Goal: Information Seeking & Learning: Check status

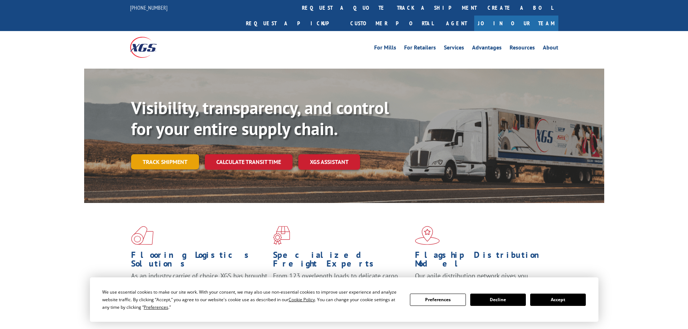
click at [164, 154] on link "Track shipment" at bounding box center [165, 161] width 68 height 15
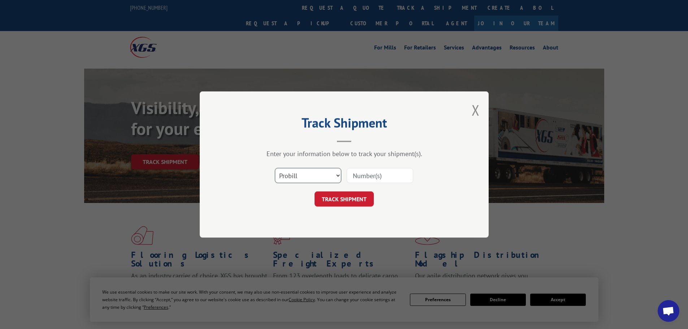
click at [318, 181] on select "Select category... Probill BOL PO" at bounding box center [308, 175] width 67 height 15
select select "bol"
click at [275, 168] on select "Select category... Probill BOL PO" at bounding box center [308, 175] width 67 height 15
click at [384, 177] on input at bounding box center [380, 175] width 67 height 15
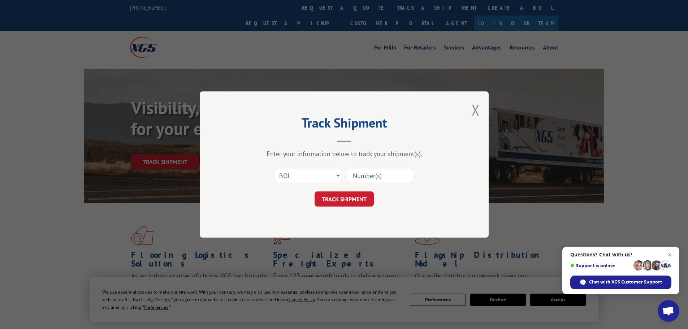
paste input "5238566"
type input "5238566"
click at [361, 198] on button "TRACK SHIPMENT" at bounding box center [344, 199] width 59 height 15
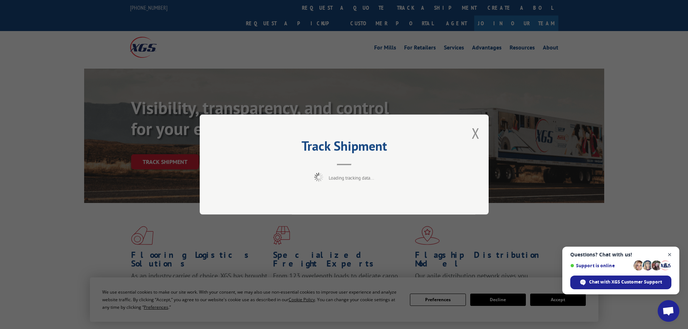
click at [671, 253] on span "Close chat" at bounding box center [670, 254] width 9 height 9
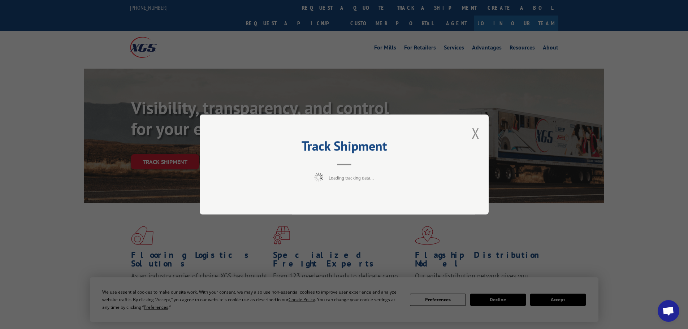
click at [573, 300] on div "Track Shipment Loading tracking data..." at bounding box center [344, 164] width 688 height 329
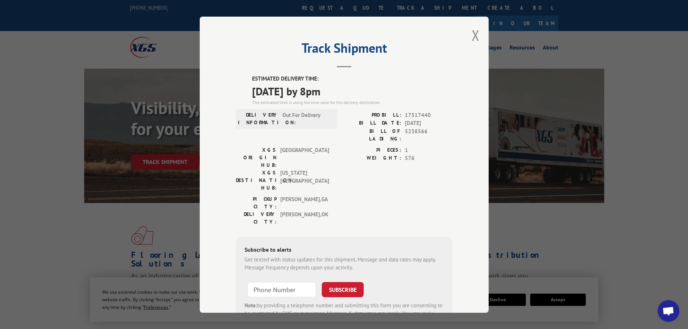
click at [475, 32] on button "Close modal" at bounding box center [476, 35] width 8 height 19
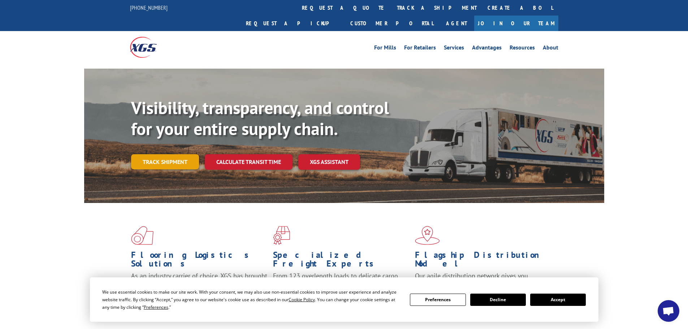
click at [177, 154] on link "Track shipment" at bounding box center [165, 161] width 68 height 15
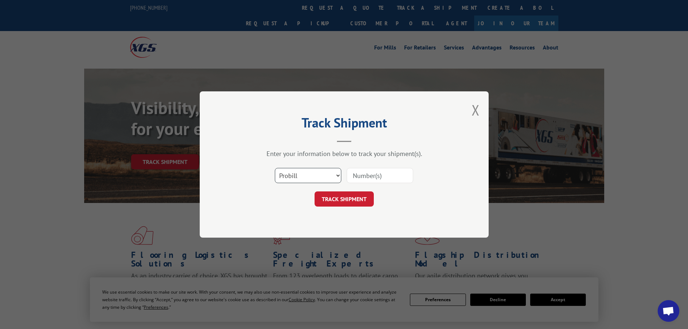
drag, startPoint x: 296, startPoint y: 171, endPoint x: 293, endPoint y: 181, distance: 10.0
click at [296, 171] on select "Select category... Probill BOL PO" at bounding box center [308, 175] width 67 height 15
select select "bol"
click at [275, 168] on select "Select category... Probill BOL PO" at bounding box center [308, 175] width 67 height 15
click at [382, 177] on input at bounding box center [380, 175] width 67 height 15
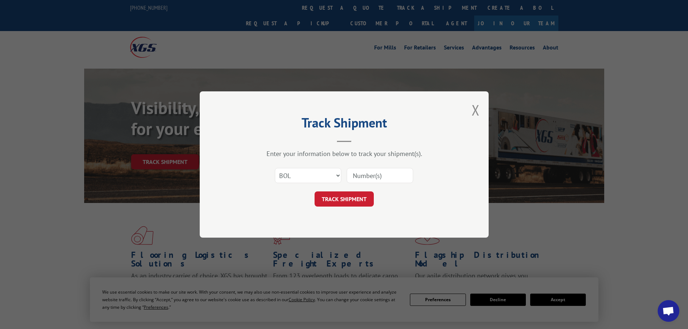
paste input "6046305"
type input "6046305"
click at [355, 202] on button "TRACK SHIPMENT" at bounding box center [344, 199] width 59 height 15
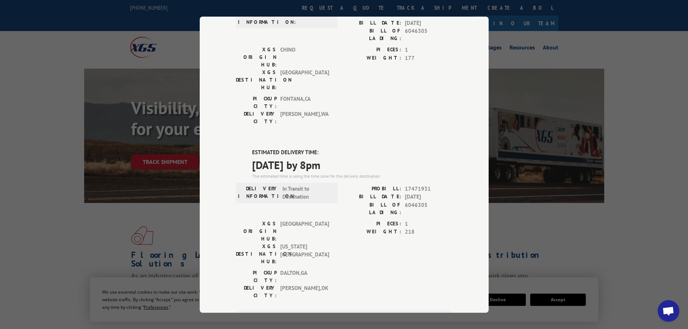
scroll to position [73, 0]
